Goal: Navigation & Orientation: Find specific page/section

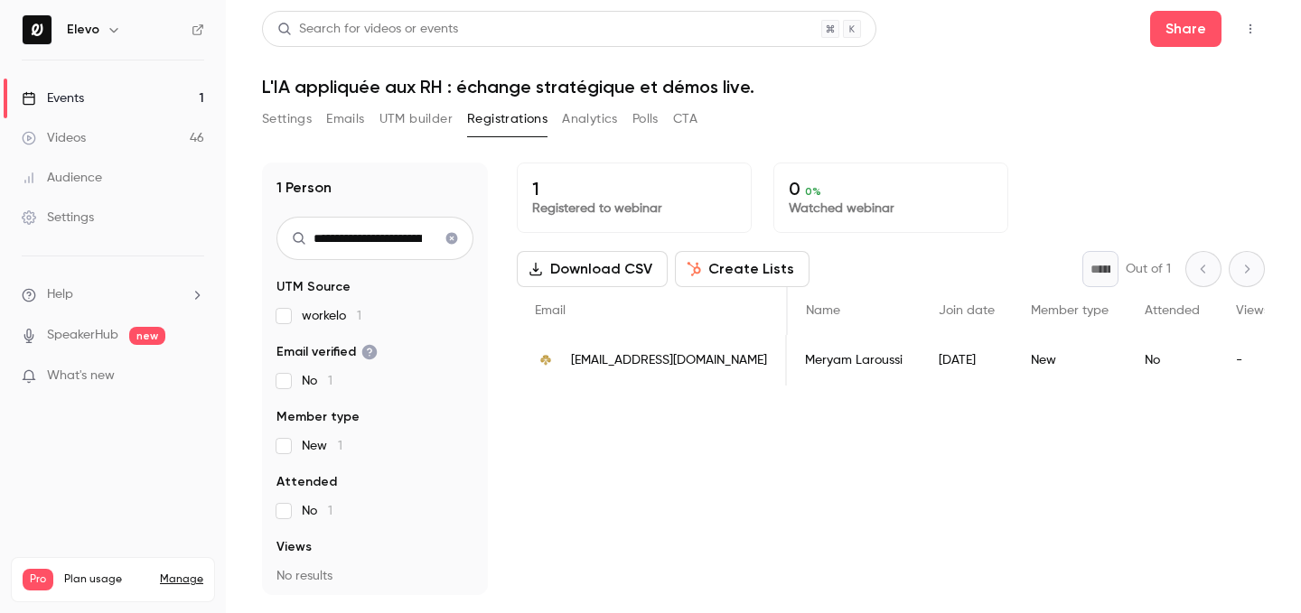
click at [183, 104] on link "Events 1" at bounding box center [113, 99] width 226 height 40
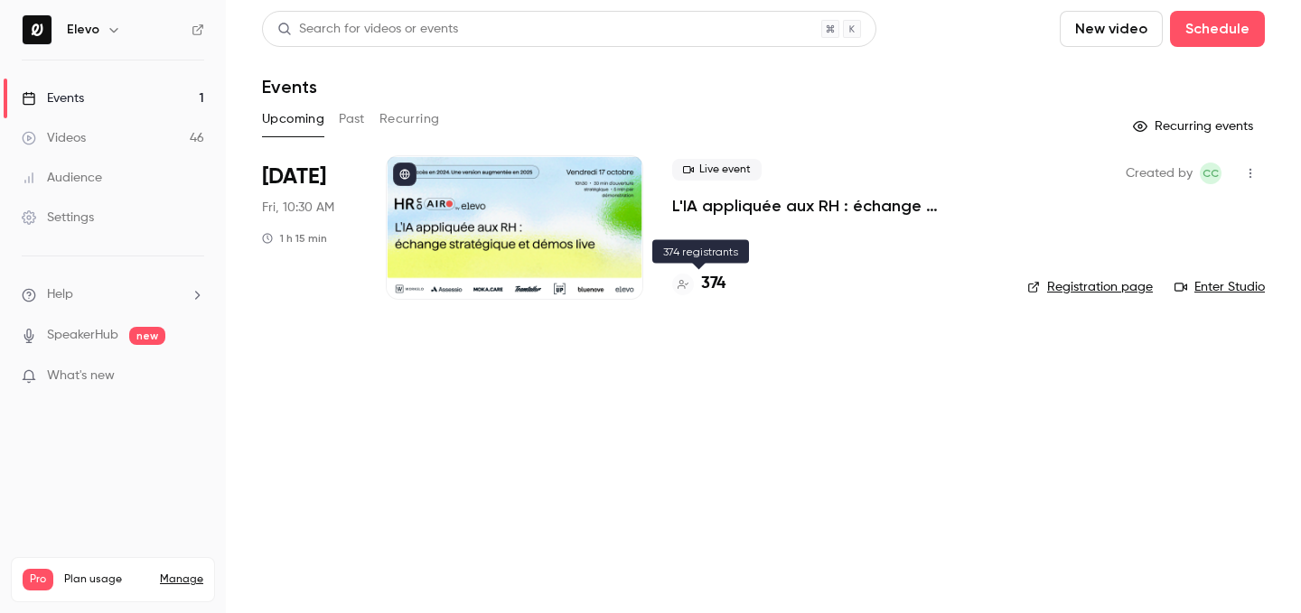
click at [678, 281] on icon at bounding box center [683, 284] width 11 height 11
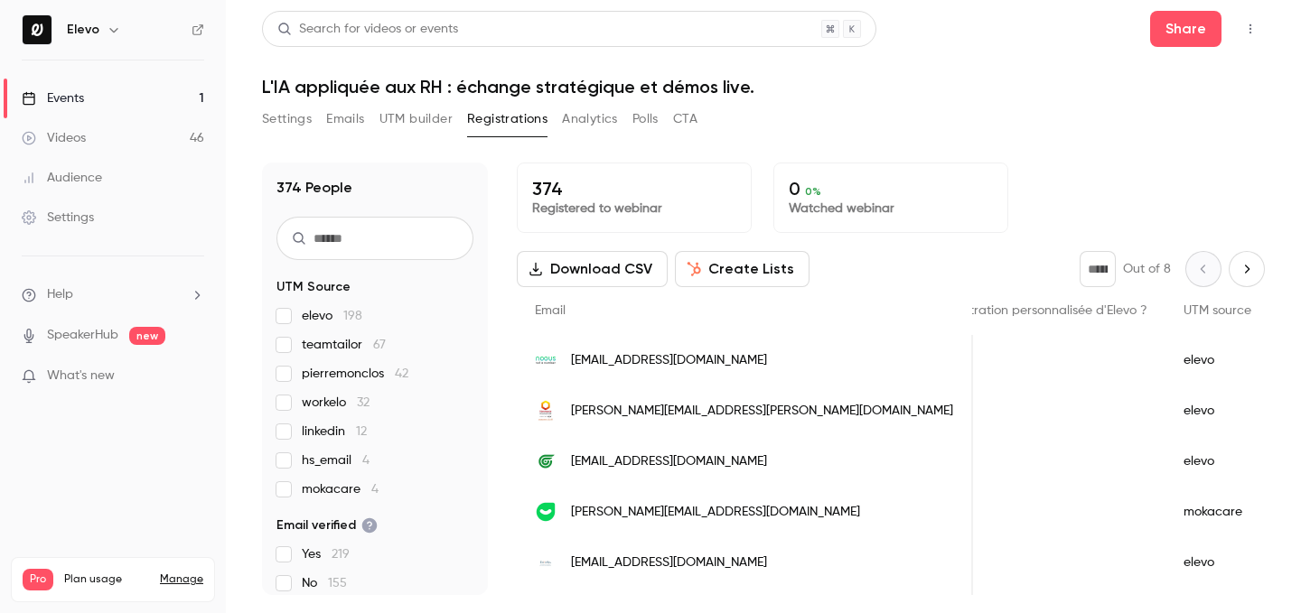
scroll to position [0, 1199]
click at [187, 98] on link "Events 1" at bounding box center [113, 99] width 226 height 40
